Goal: Information Seeking & Learning: Compare options

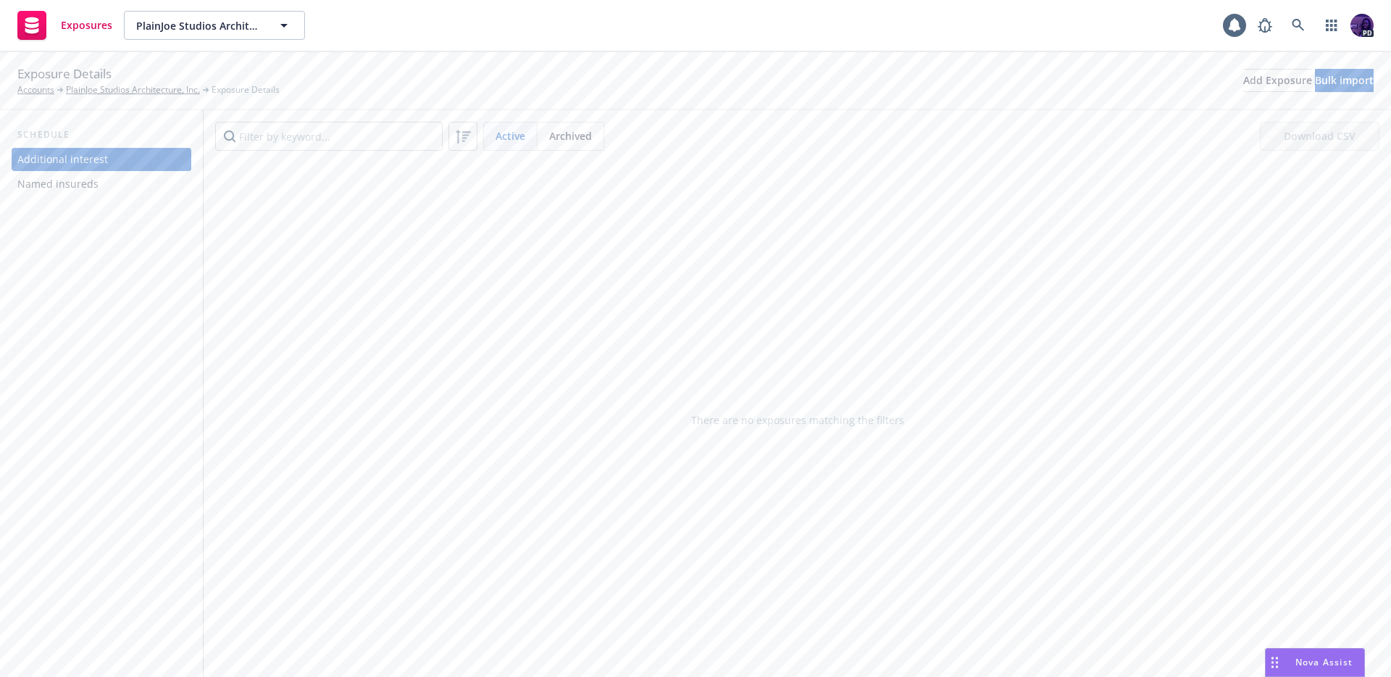
click at [387, 19] on div "Exposures PlainJoe Studios Architecture, Inc. PlainJoe Studios Architecture, In…" at bounding box center [695, 26] width 1391 height 52
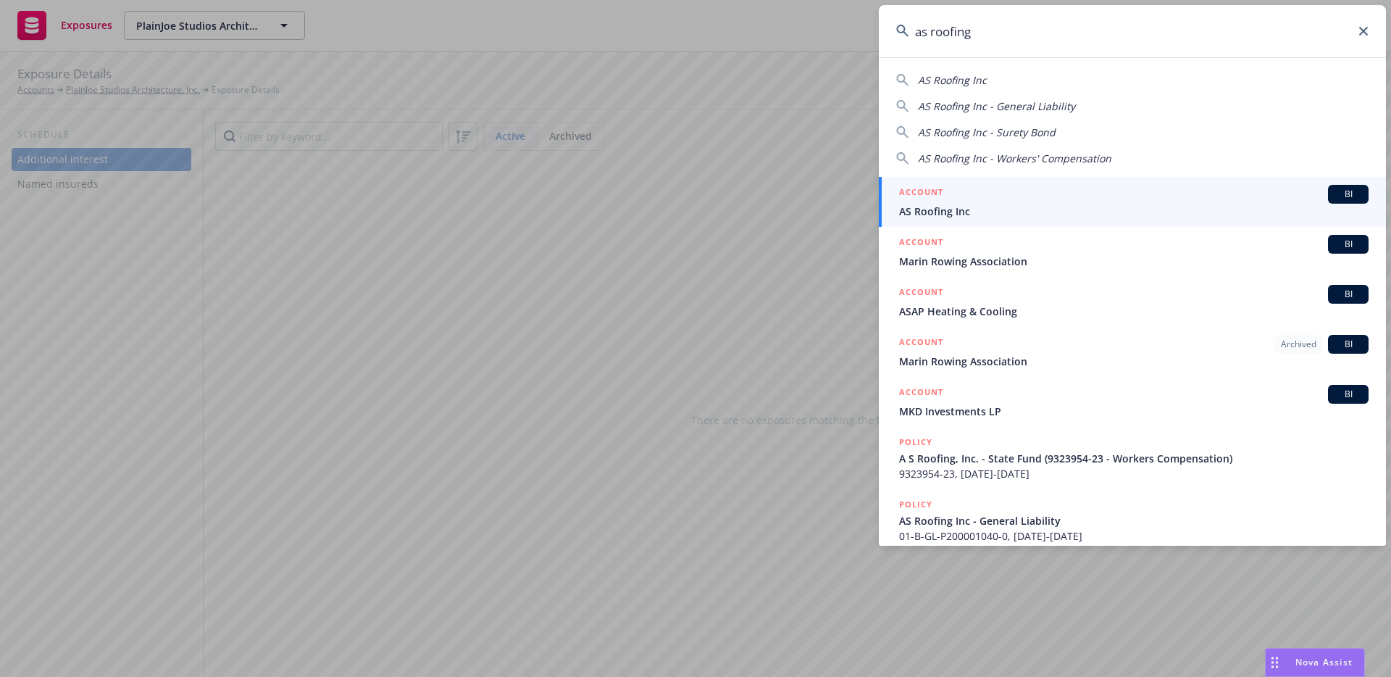
type input "as roofing"
click at [1001, 216] on span "AS Roofing Inc" at bounding box center [1134, 211] width 470 height 15
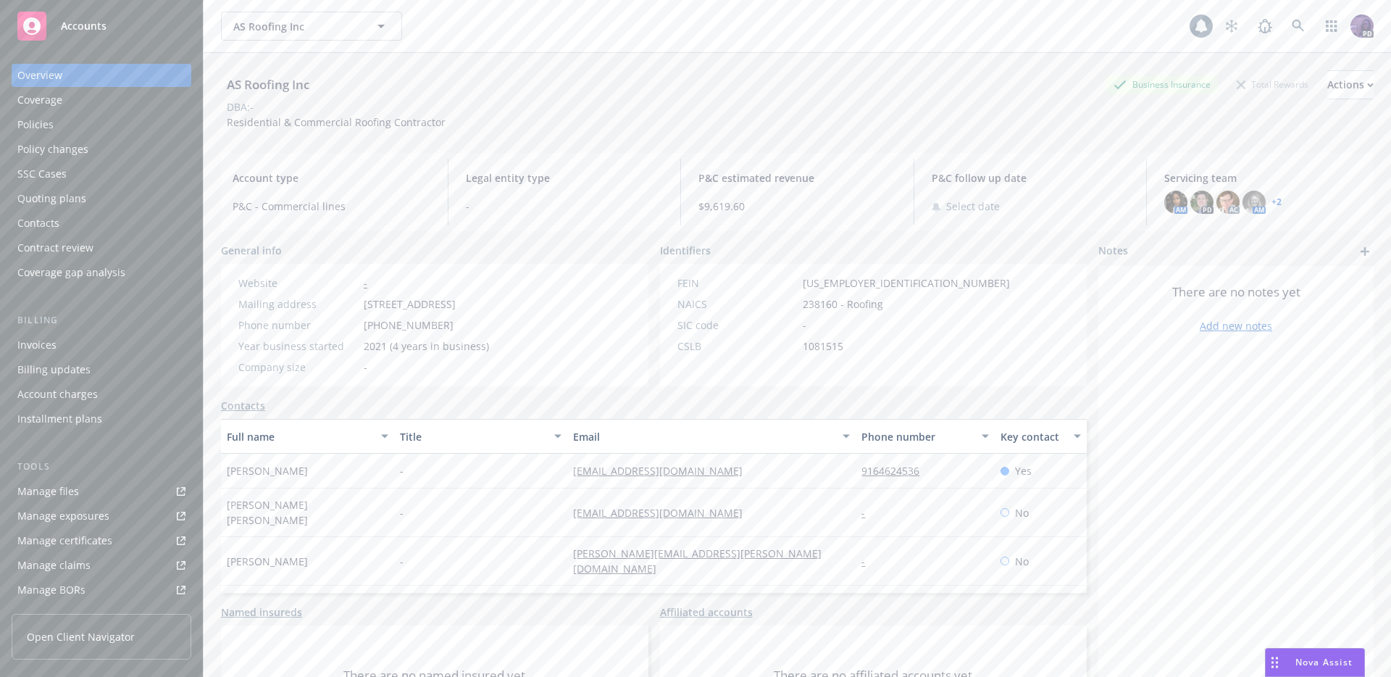
click at [96, 128] on div "Policies" at bounding box center [101, 124] width 168 height 23
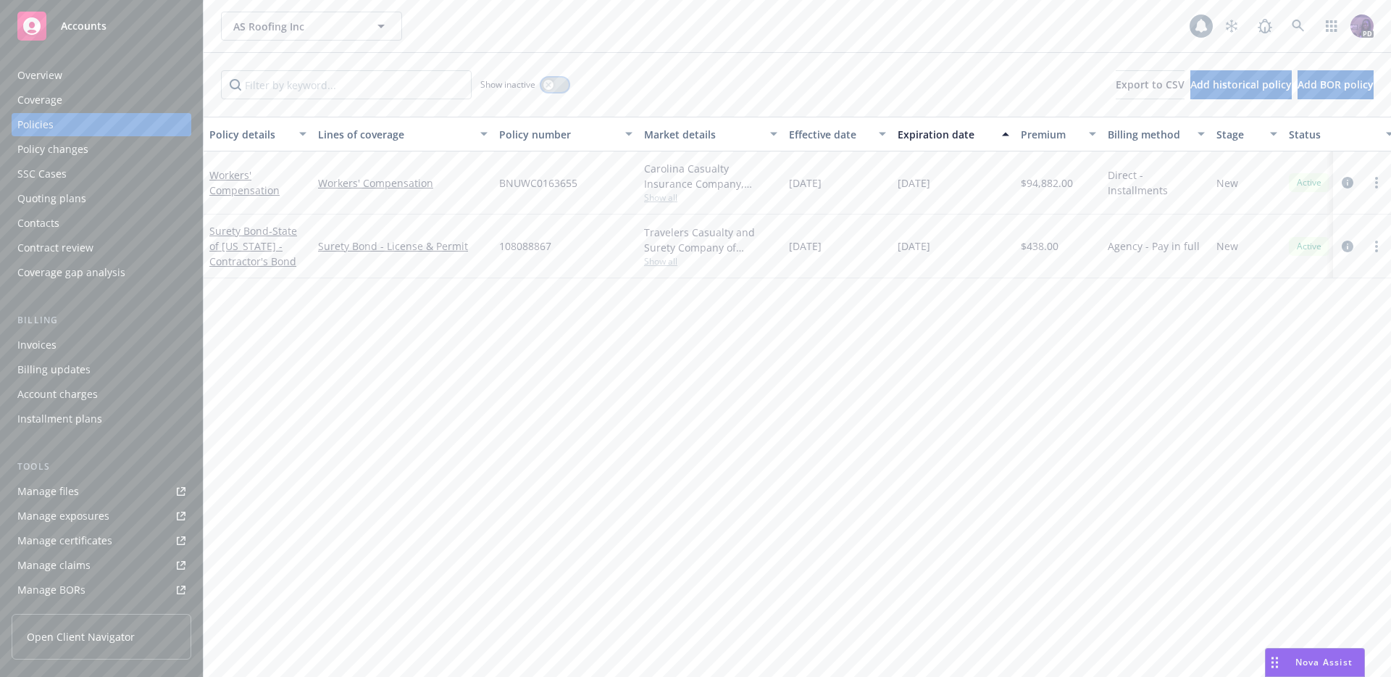
click at [554, 84] on button "button" at bounding box center [555, 85] width 28 height 14
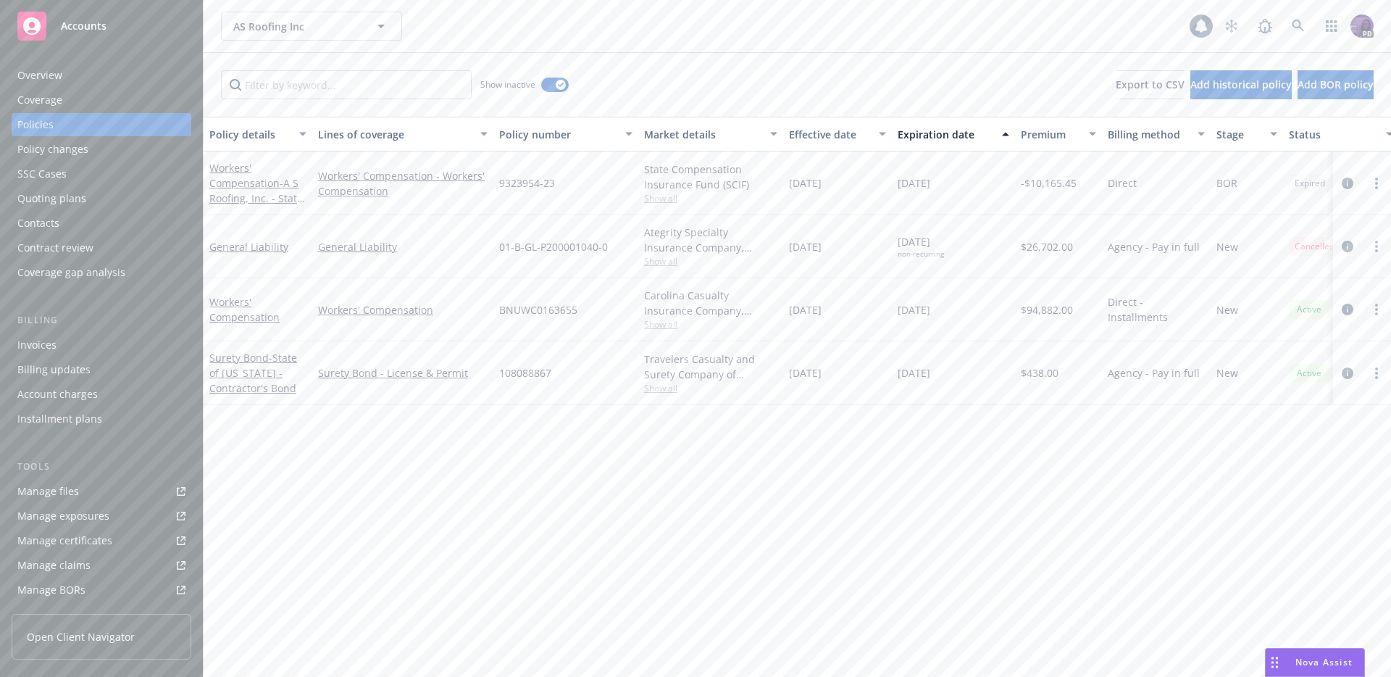
click at [104, 338] on div "Invoices" at bounding box center [101, 344] width 168 height 23
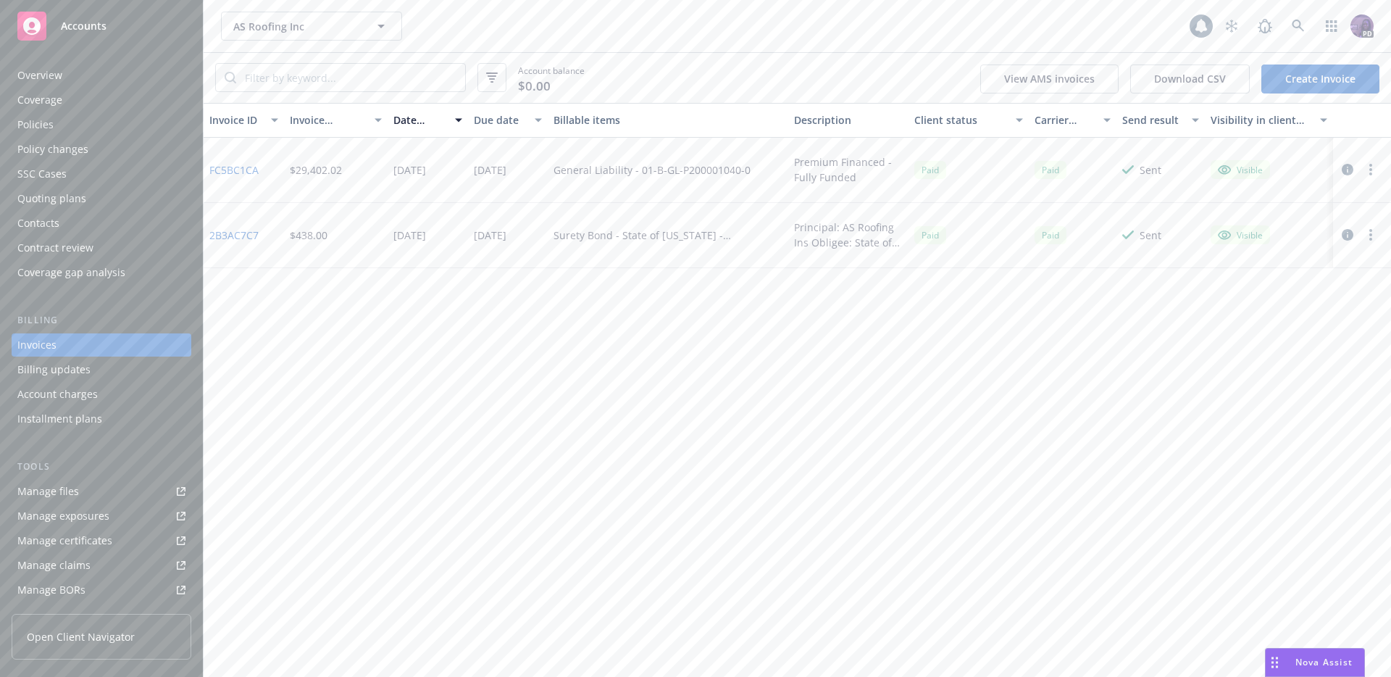
click at [88, 126] on div "Policies" at bounding box center [101, 124] width 168 height 23
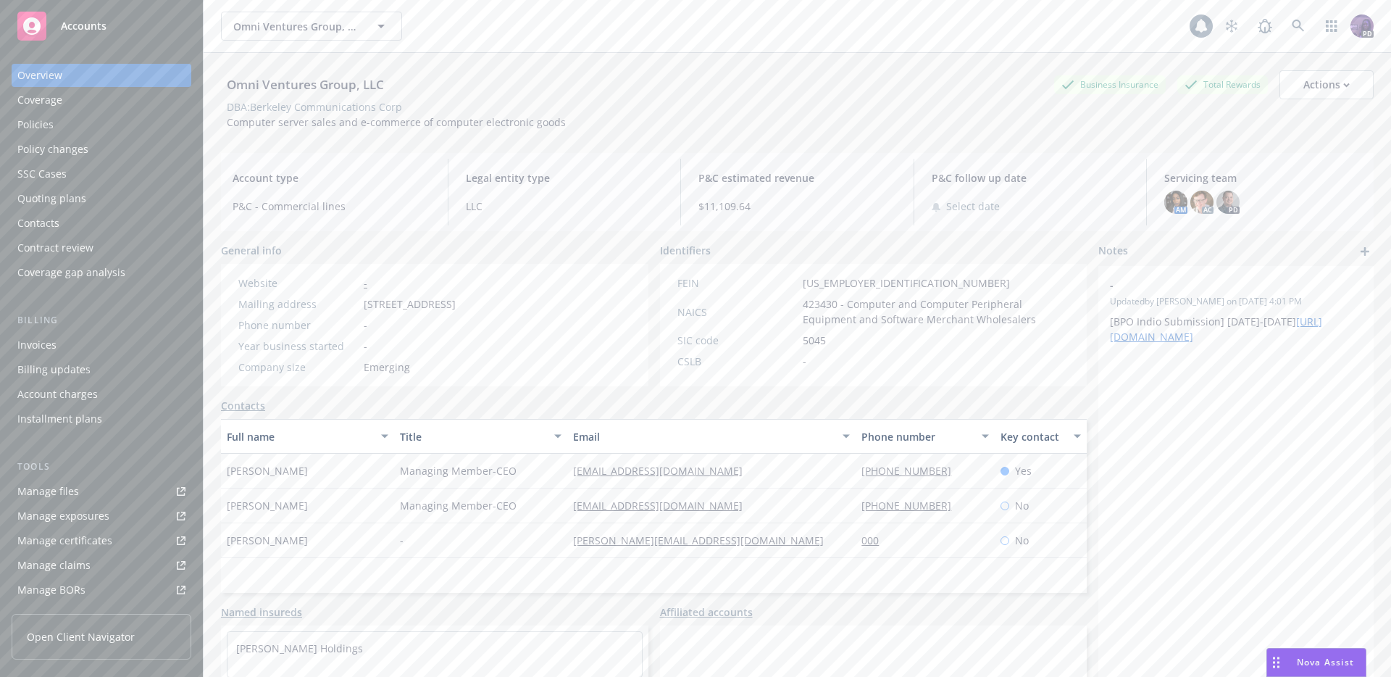
click at [93, 204] on div "Quoting plans" at bounding box center [101, 198] width 168 height 23
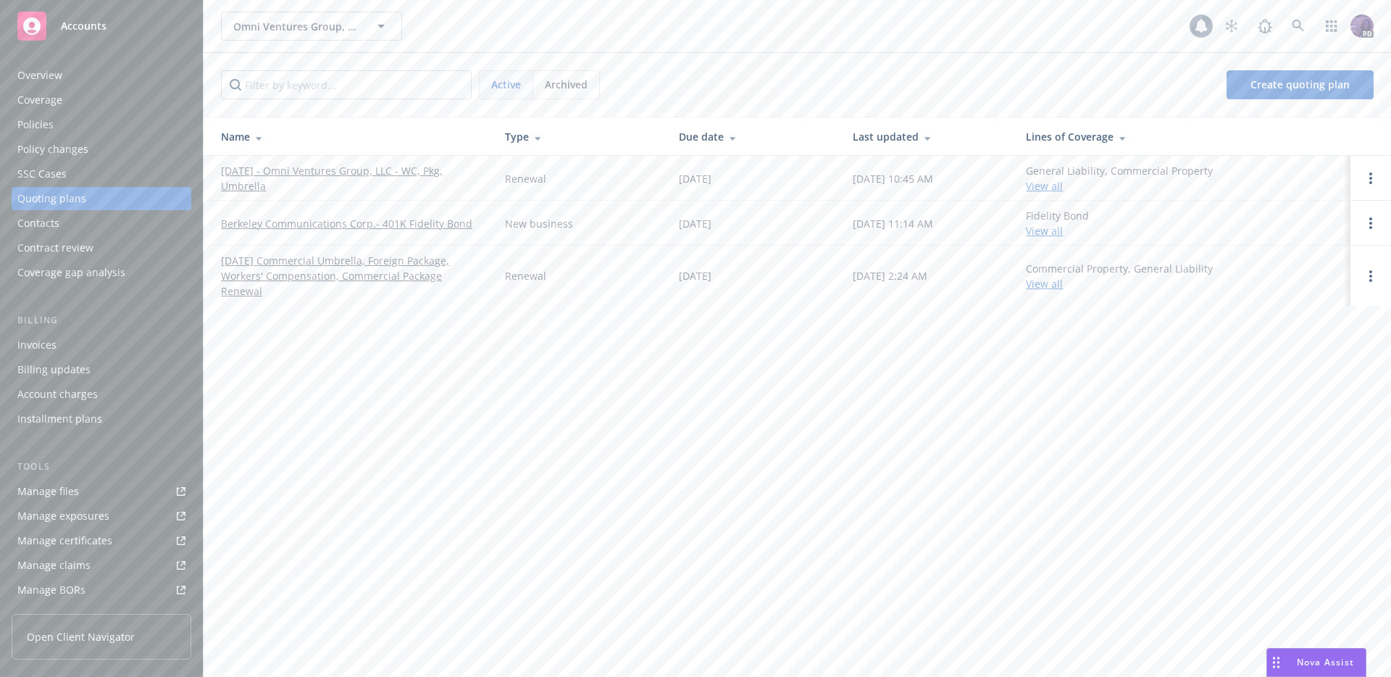
click at [372, 171] on link "10/01/25 - Omni Ventures Group, LLC - WC, Pkg, Umbrella" at bounding box center [351, 178] width 261 height 30
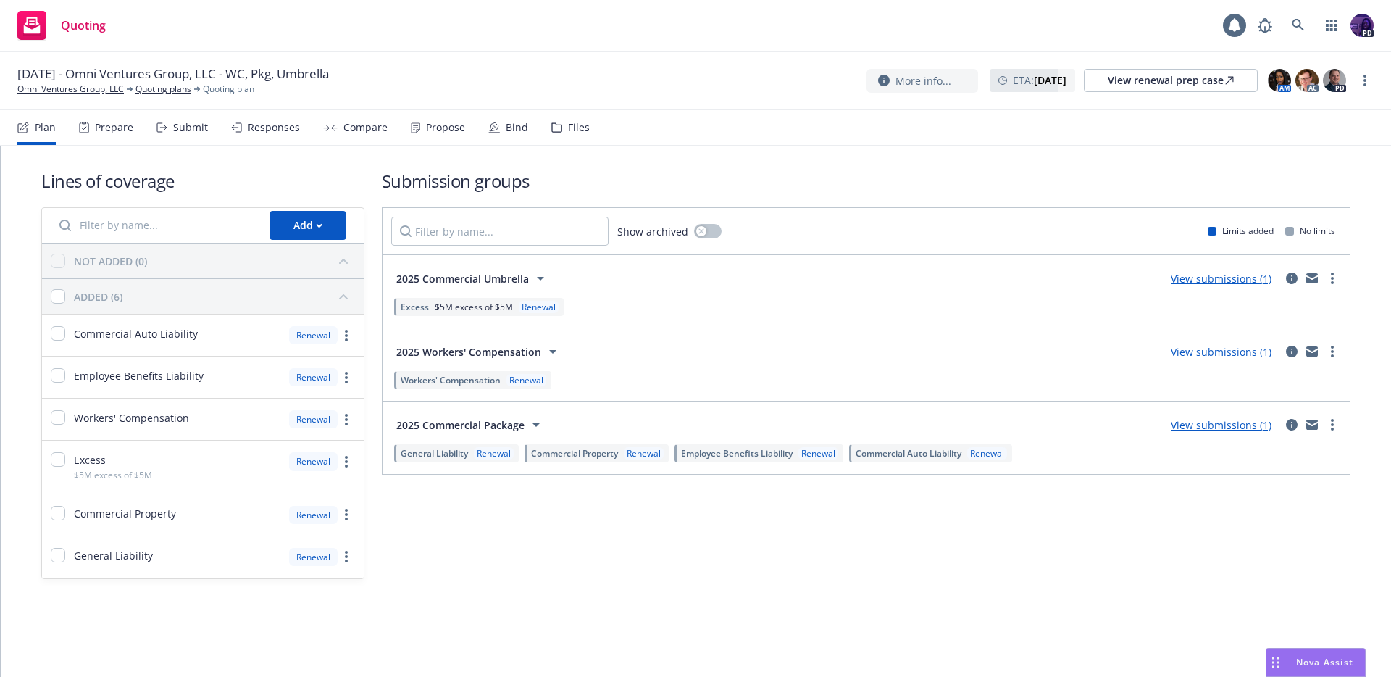
click at [275, 126] on div "Responses" at bounding box center [274, 128] width 52 height 12
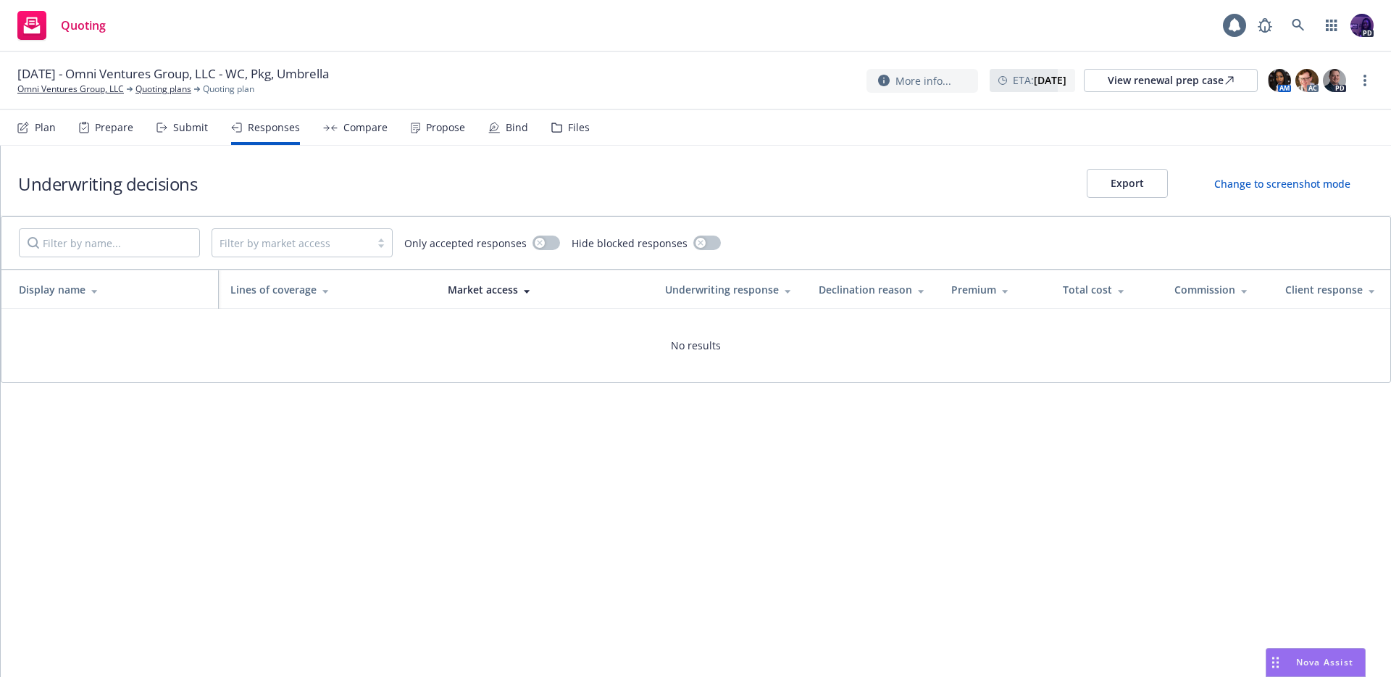
click at [349, 126] on div "Compare" at bounding box center [365, 128] width 44 height 12
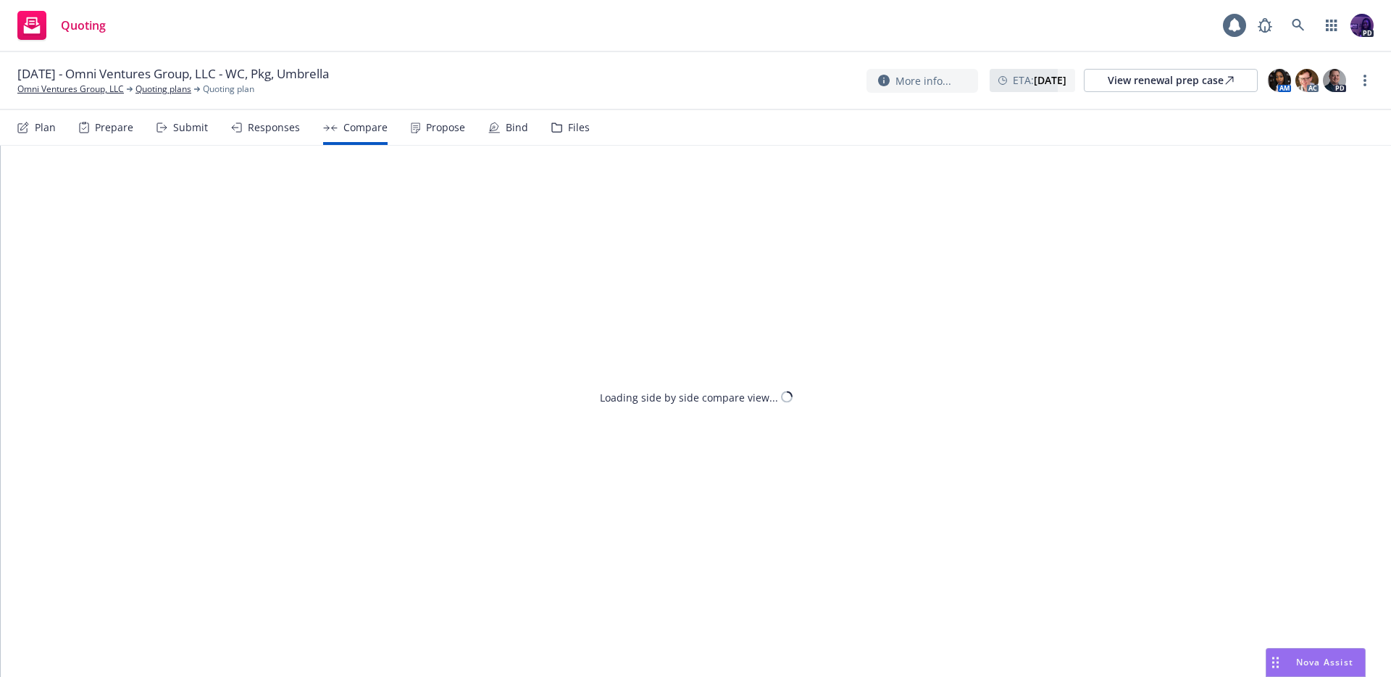
click at [191, 133] on div "Submit" at bounding box center [190, 128] width 35 height 12
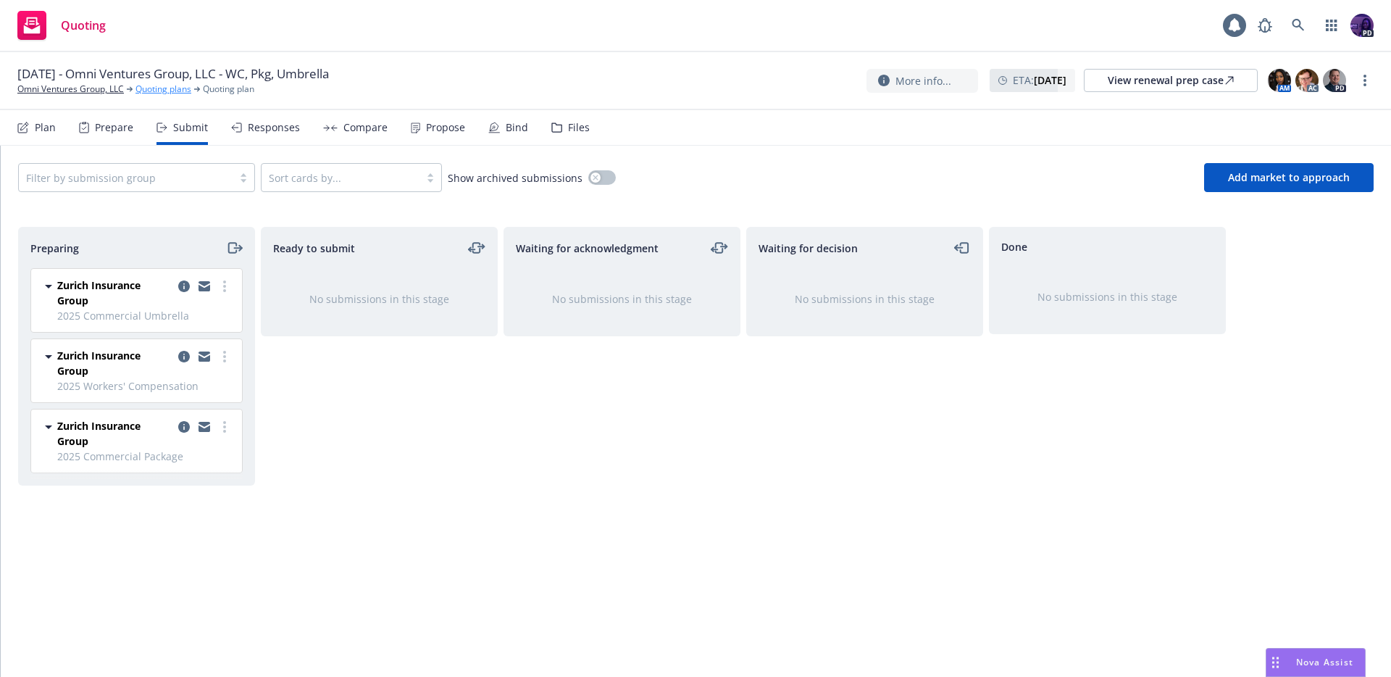
click at [172, 93] on link "Quoting plans" at bounding box center [164, 89] width 56 height 13
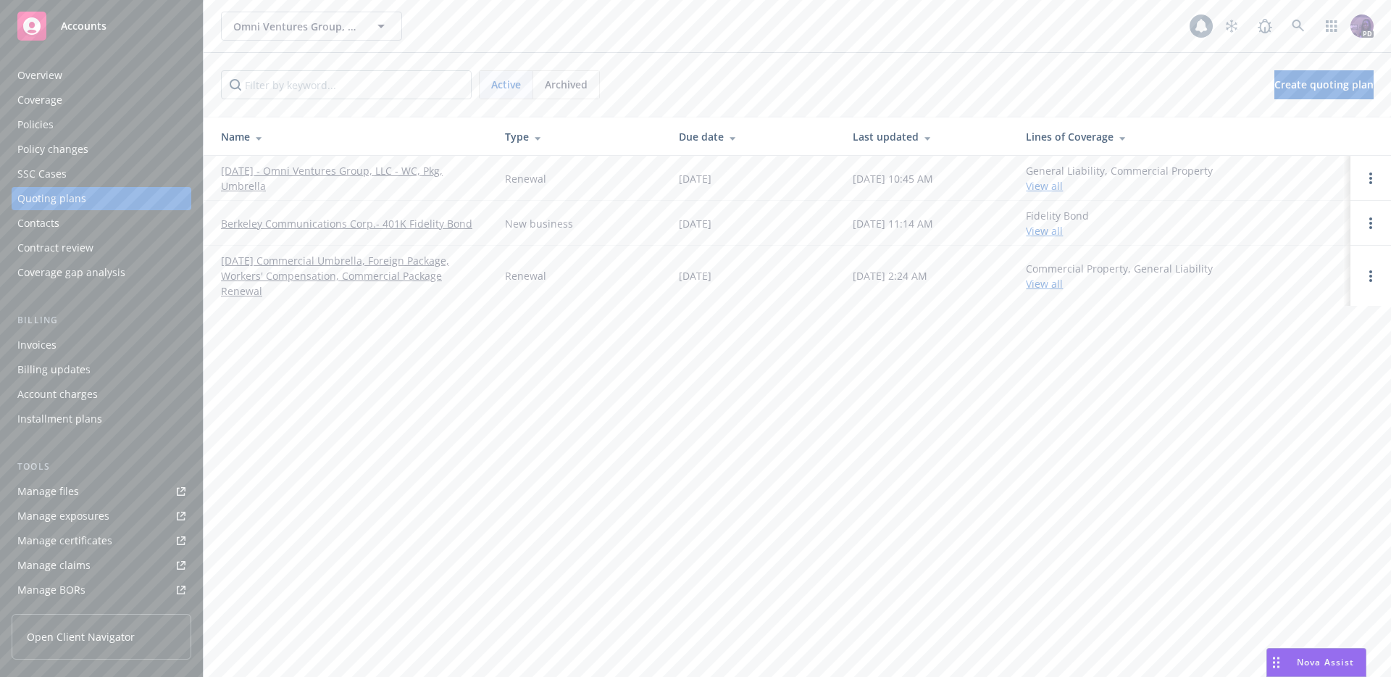
click at [585, 86] on span "Archived" at bounding box center [566, 84] width 43 height 15
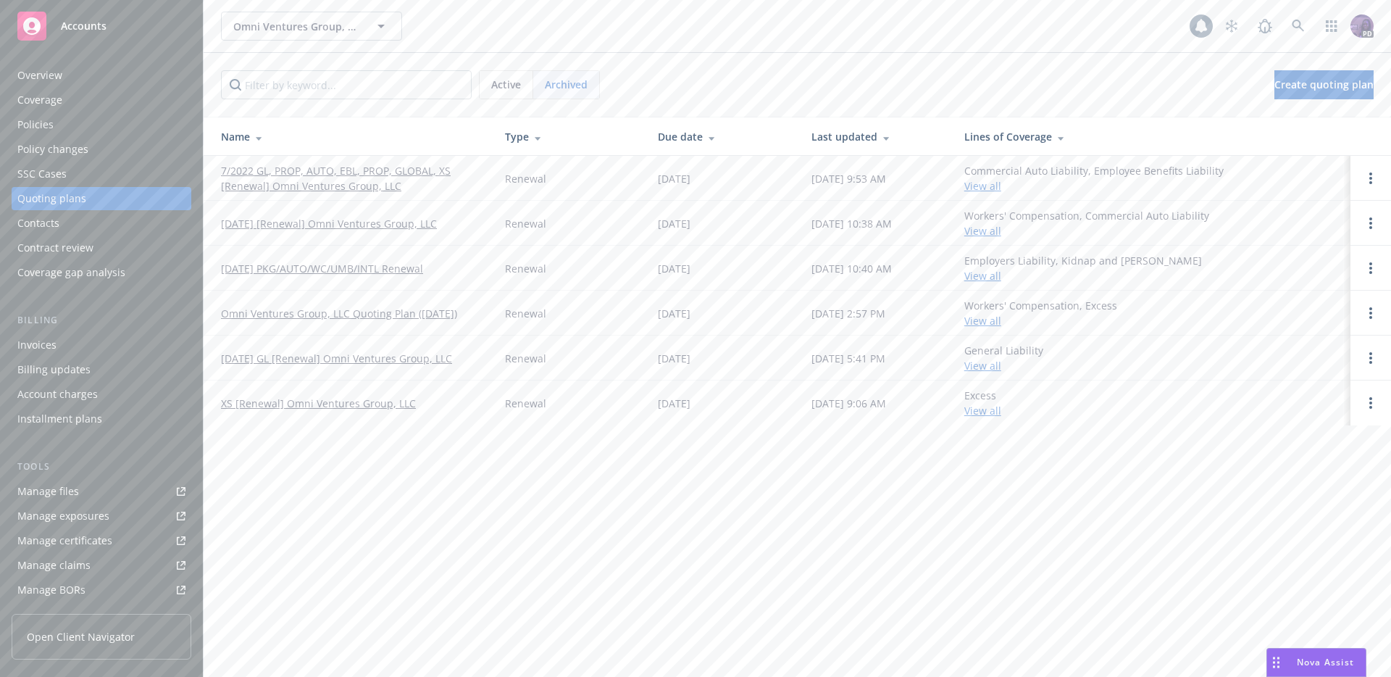
click at [348, 180] on link "7/2022 GL, PROP, AUTO, EBL, PROP, GLOBAL, XS [Renewal] Omni Ventures Group, LLC" at bounding box center [351, 178] width 261 height 30
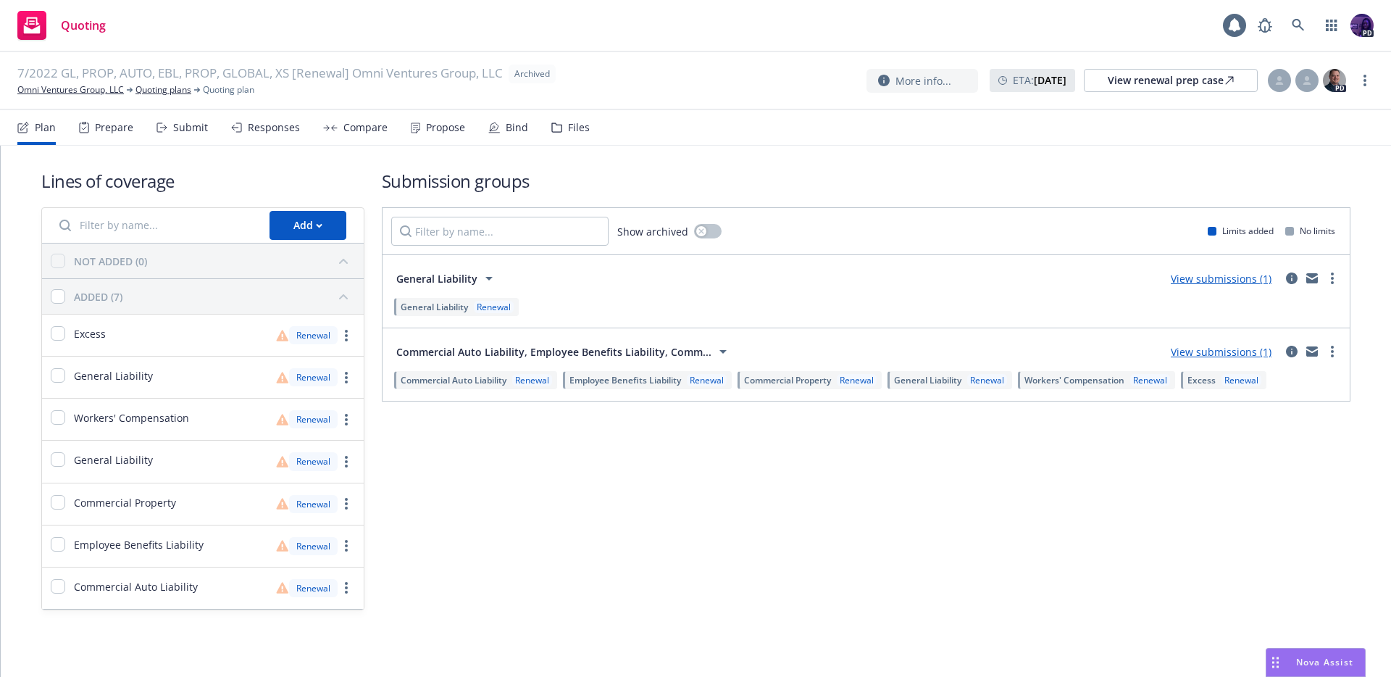
click at [338, 139] on div "Compare" at bounding box center [355, 127] width 64 height 35
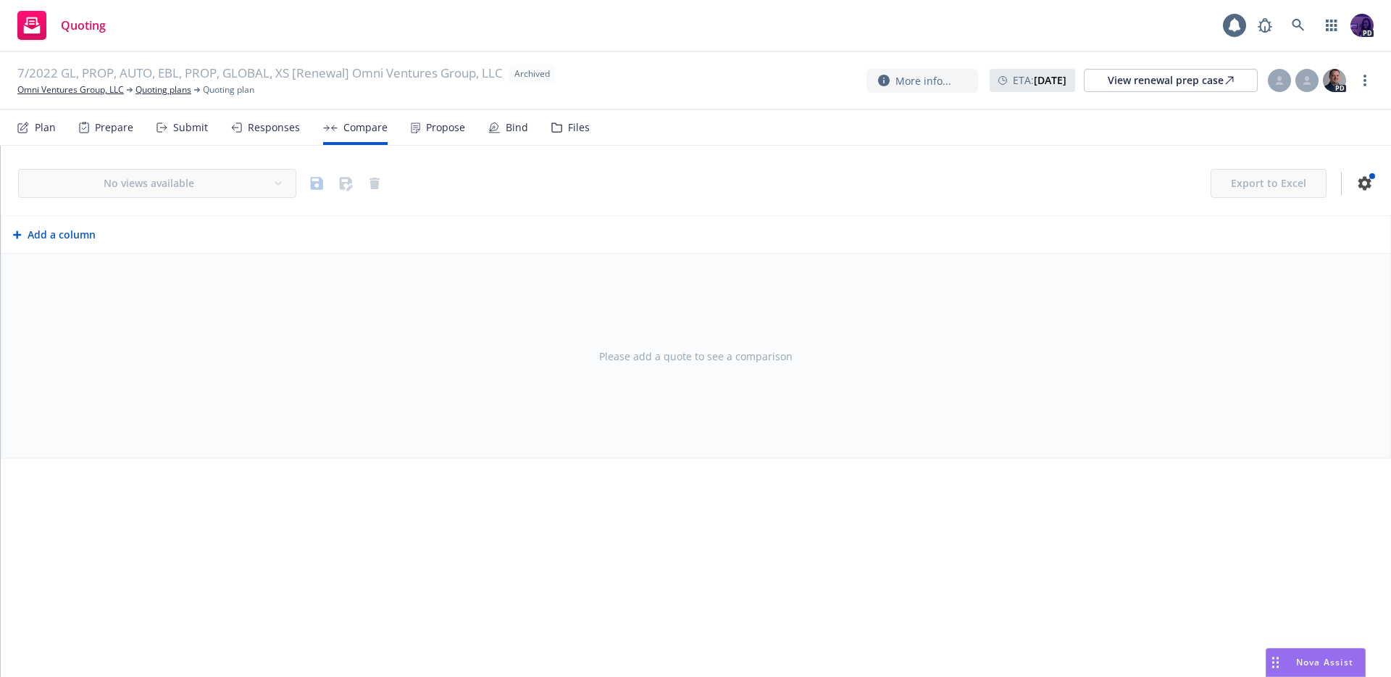
click at [273, 130] on div "Responses" at bounding box center [274, 128] width 52 height 12
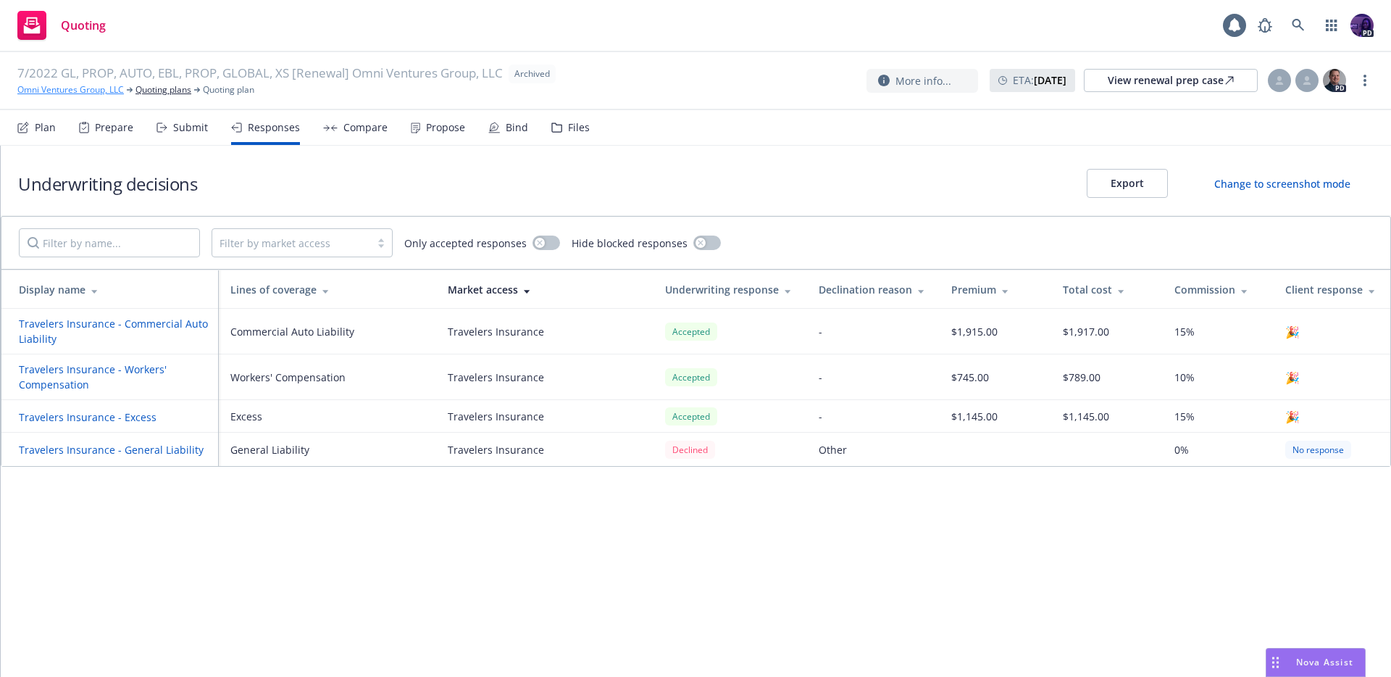
click at [117, 92] on link "Omni Ventures Group, LLC" at bounding box center [70, 89] width 107 height 13
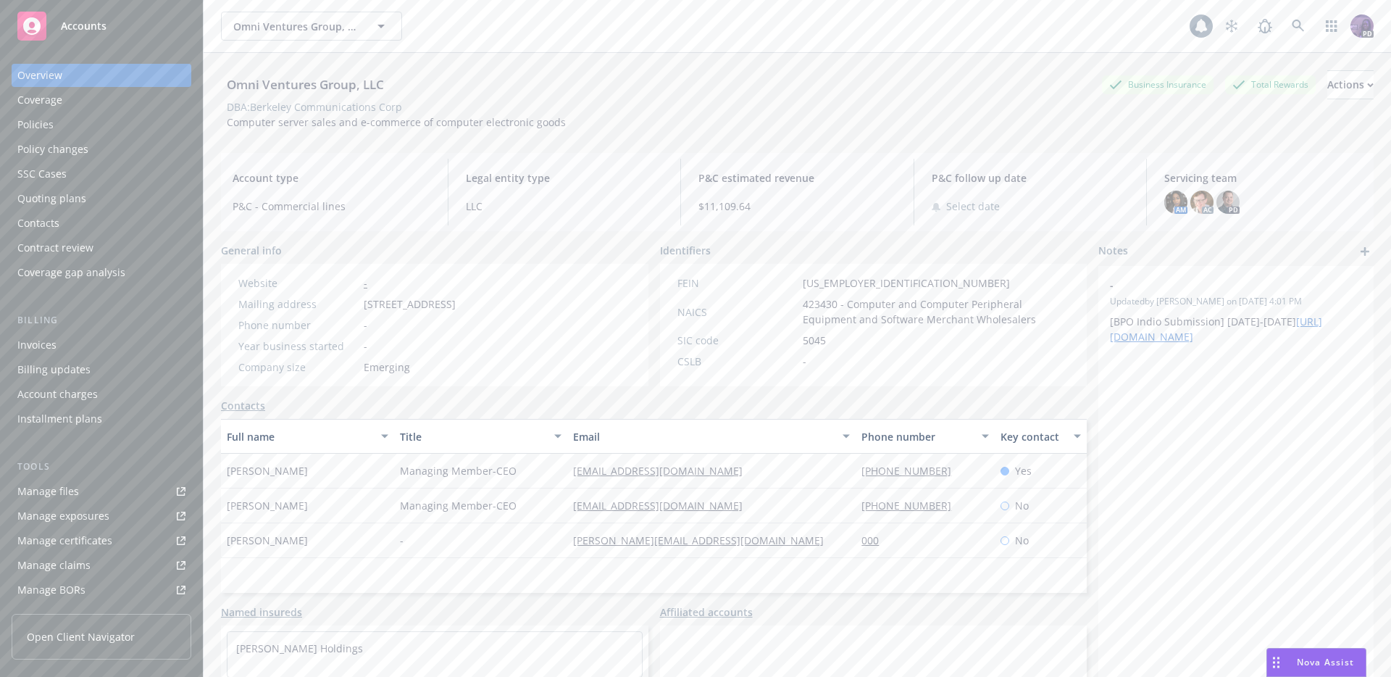
click at [118, 194] on div "Quoting plans" at bounding box center [101, 198] width 168 height 23
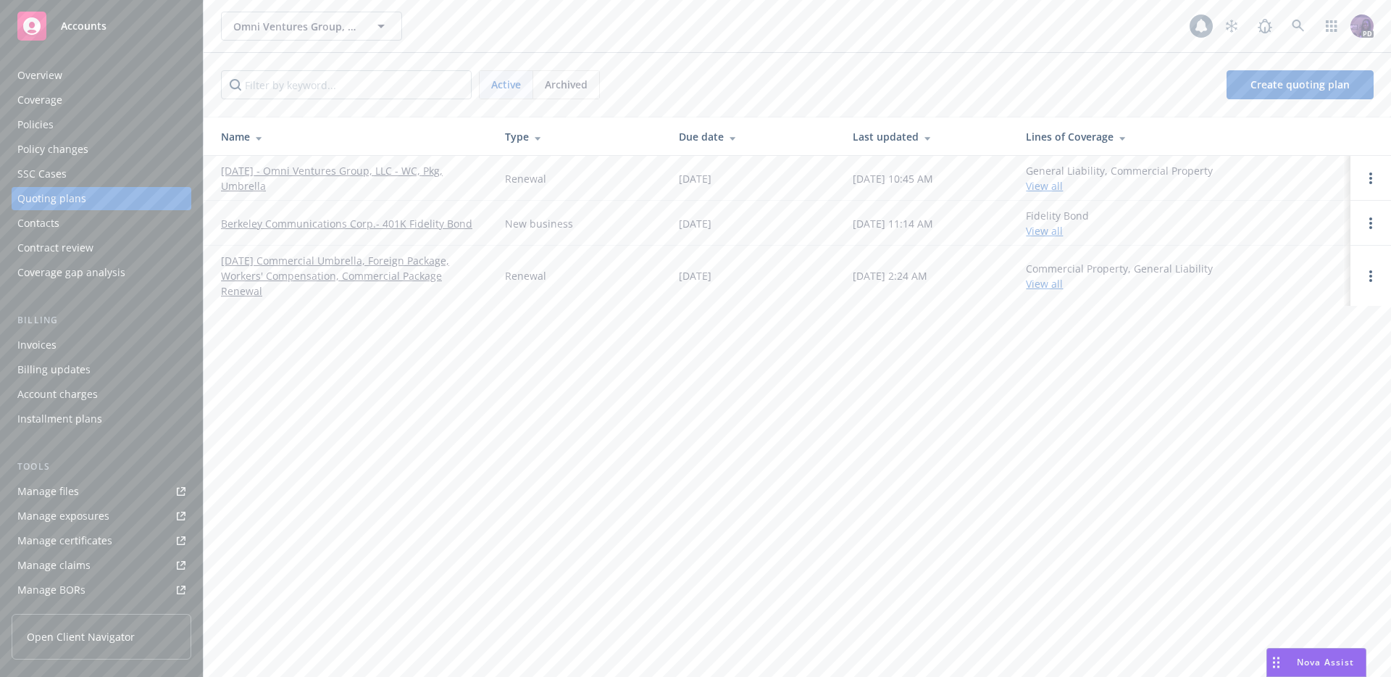
click at [378, 167] on link "10/01/25 - Omni Ventures Group, LLC - WC, Pkg, Umbrella" at bounding box center [351, 178] width 261 height 30
